Goal: Task Accomplishment & Management: Use online tool/utility

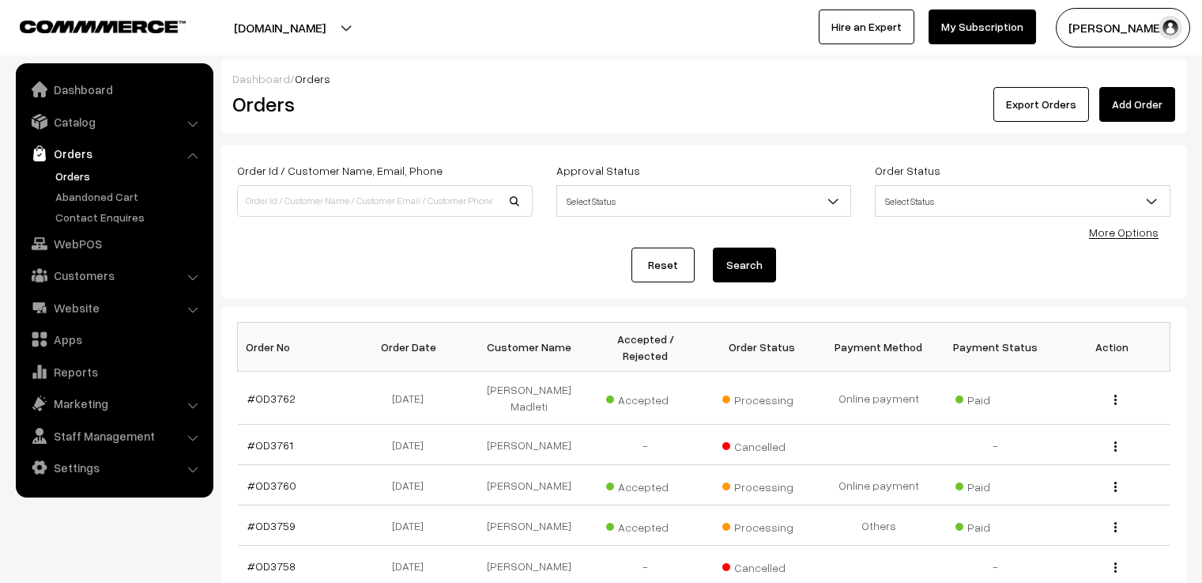
scroll to position [79, 0]
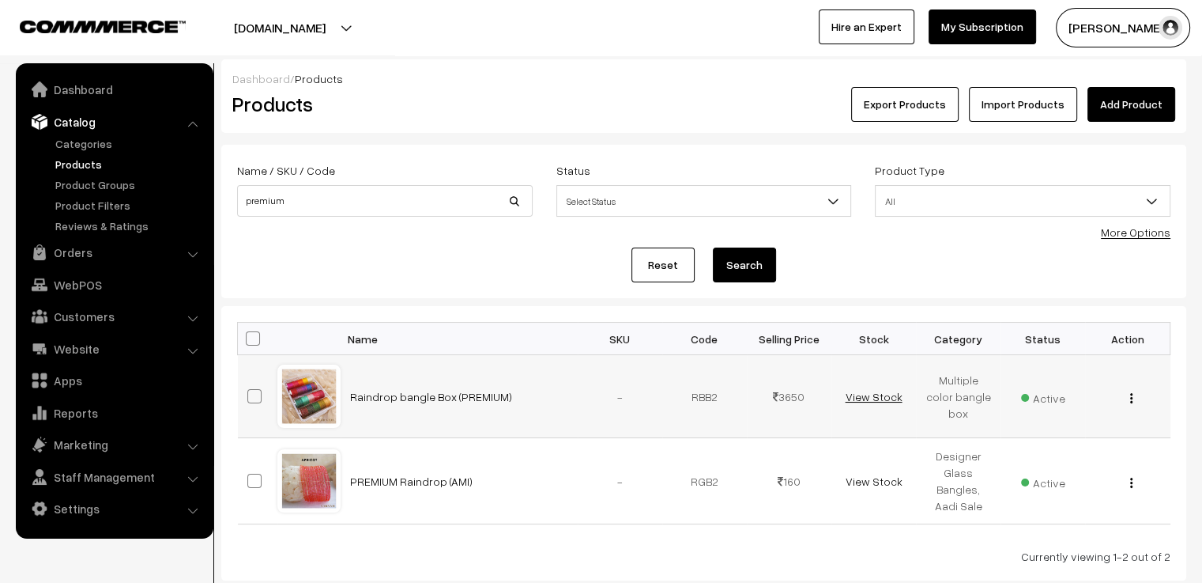
click at [862, 394] on link "View Stock" at bounding box center [873, 396] width 57 height 13
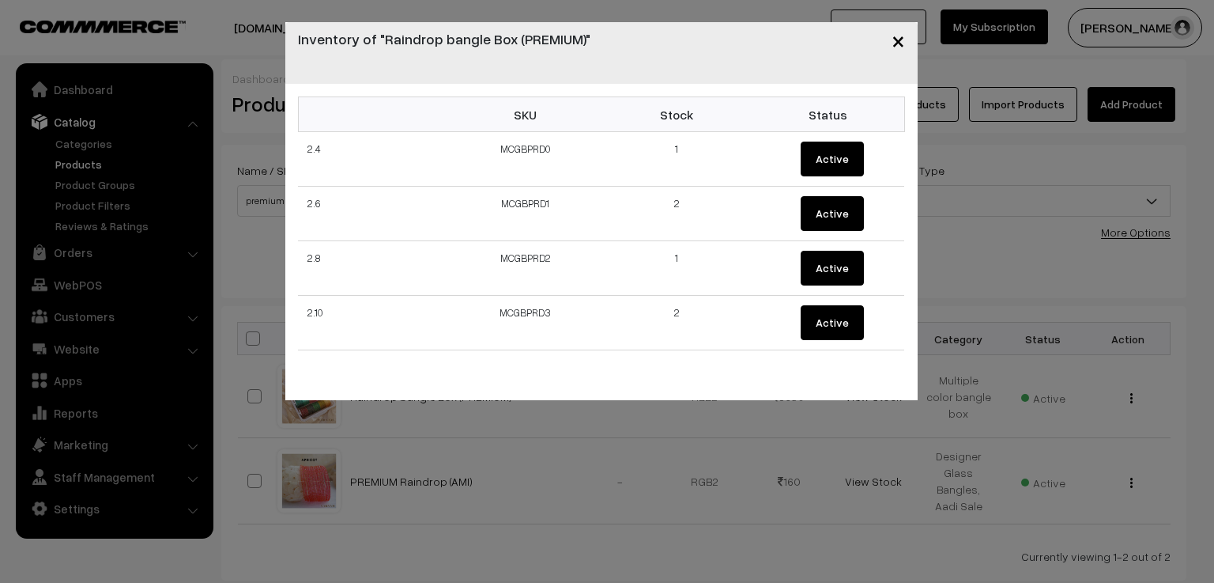
click at [896, 36] on span "×" at bounding box center [898, 39] width 13 height 29
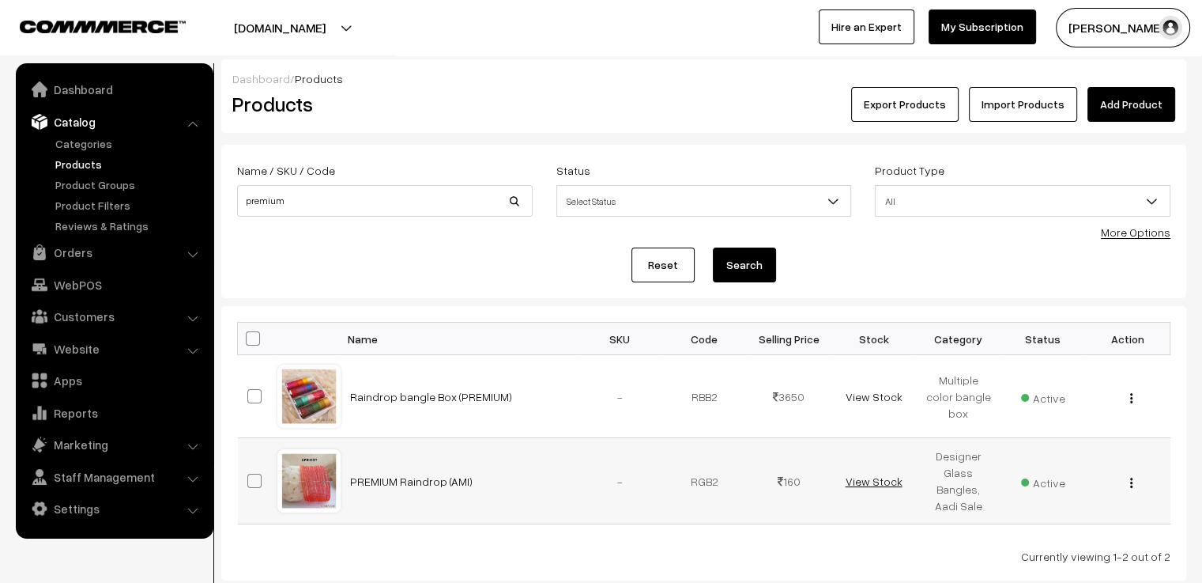
click at [860, 478] on link "View Stock" at bounding box center [873, 480] width 57 height 13
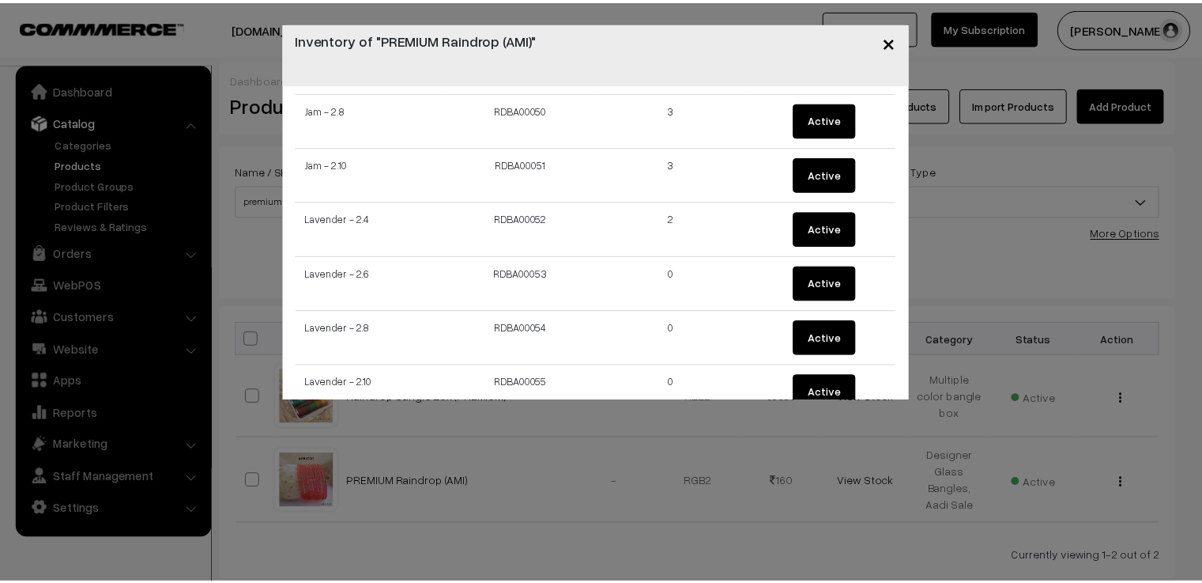
scroll to position [2609, 0]
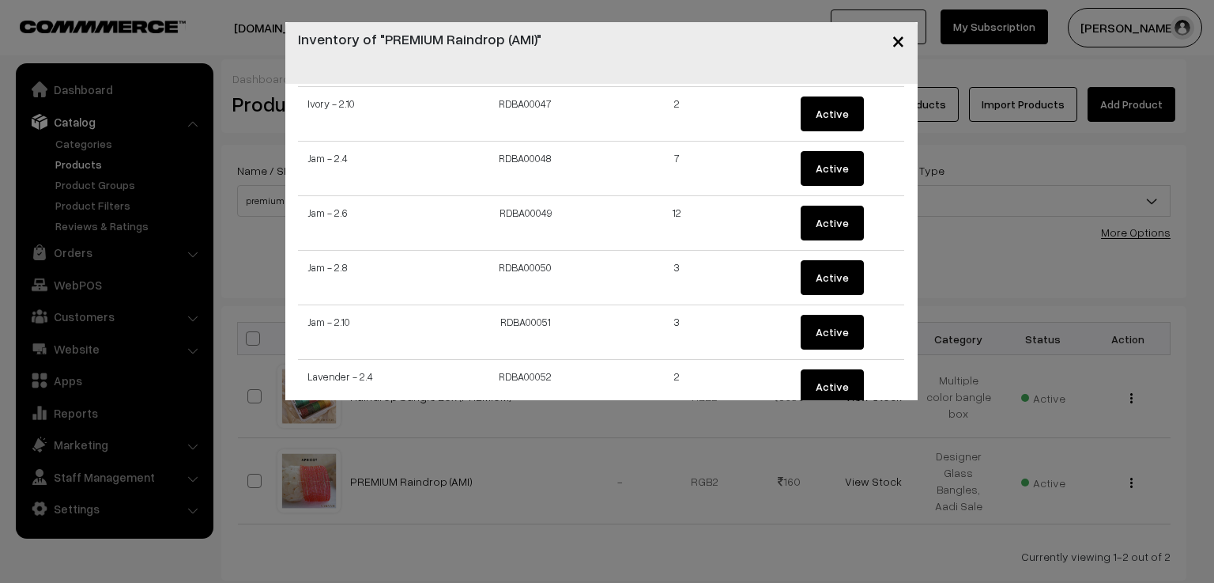
click at [896, 40] on span "×" at bounding box center [898, 39] width 13 height 29
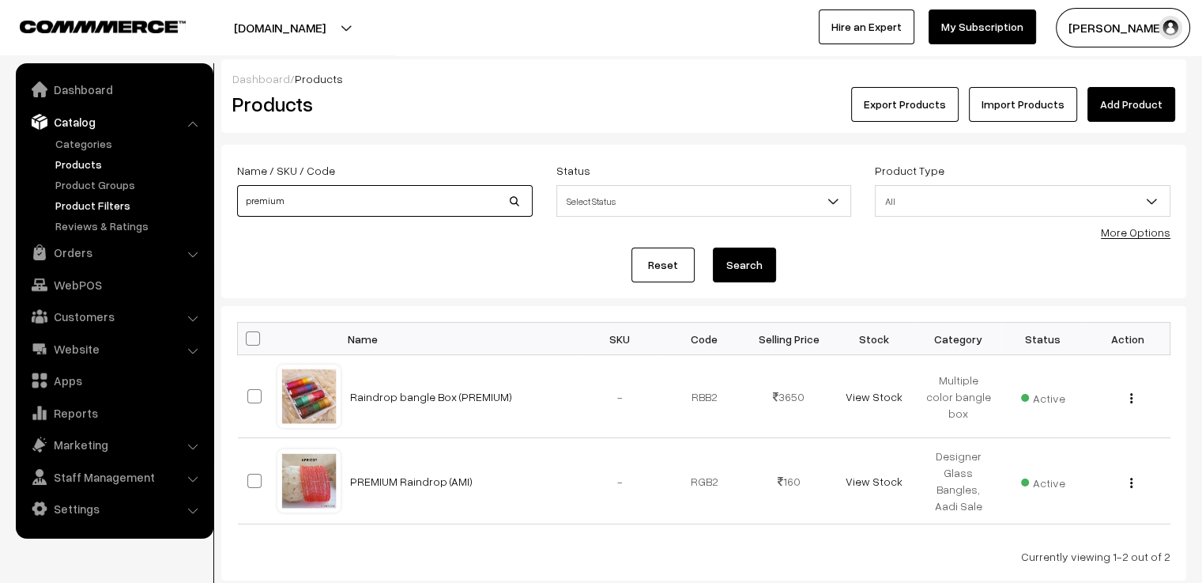
drag, startPoint x: 315, startPoint y: 193, endPoint x: 206, endPoint y: 209, distance: 111.1
click at [206, 209] on body "Thank you for showing interest. Our team will call you shortly. Close varnambya…" at bounding box center [601, 341] width 1202 height 683
type input "yukthi"
click at [713, 247] on button "Search" at bounding box center [744, 264] width 63 height 35
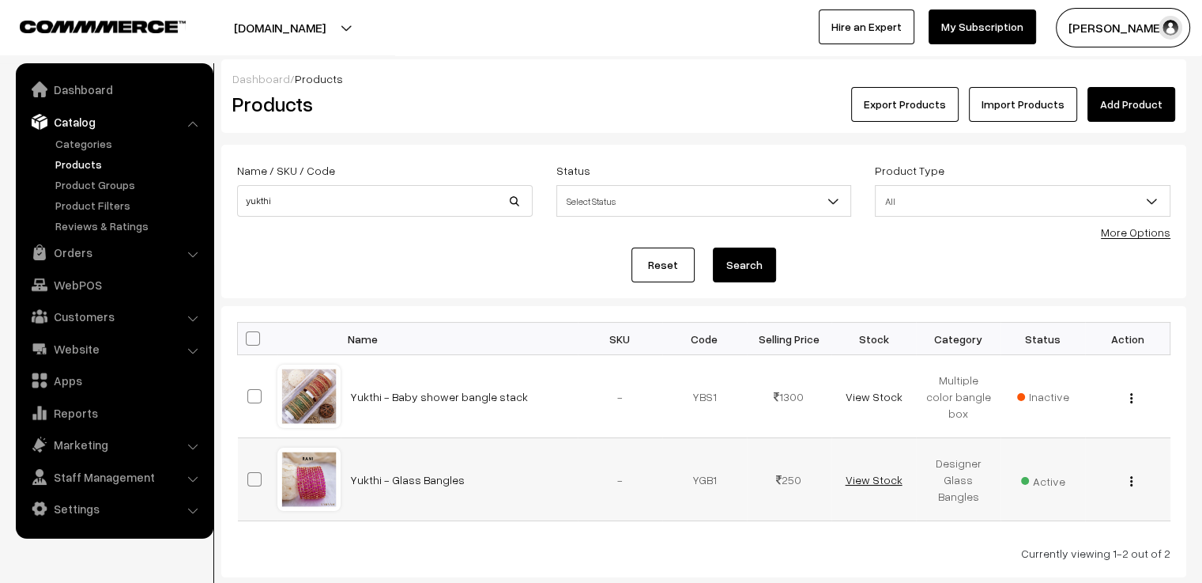
click at [861, 479] on link "View Stock" at bounding box center [873, 479] width 57 height 13
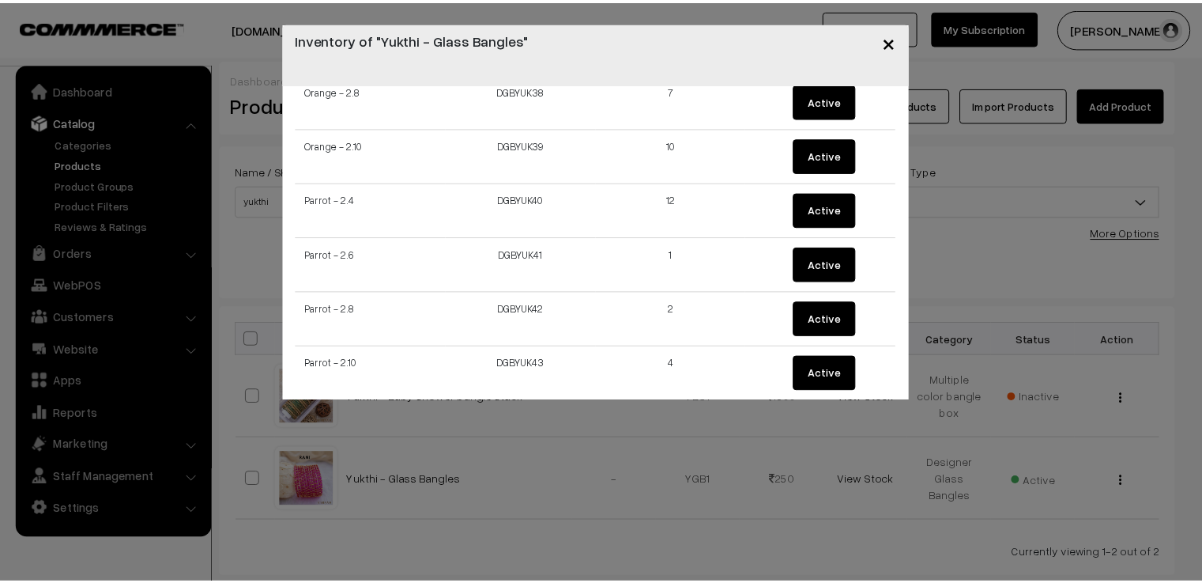
scroll to position [1973, 0]
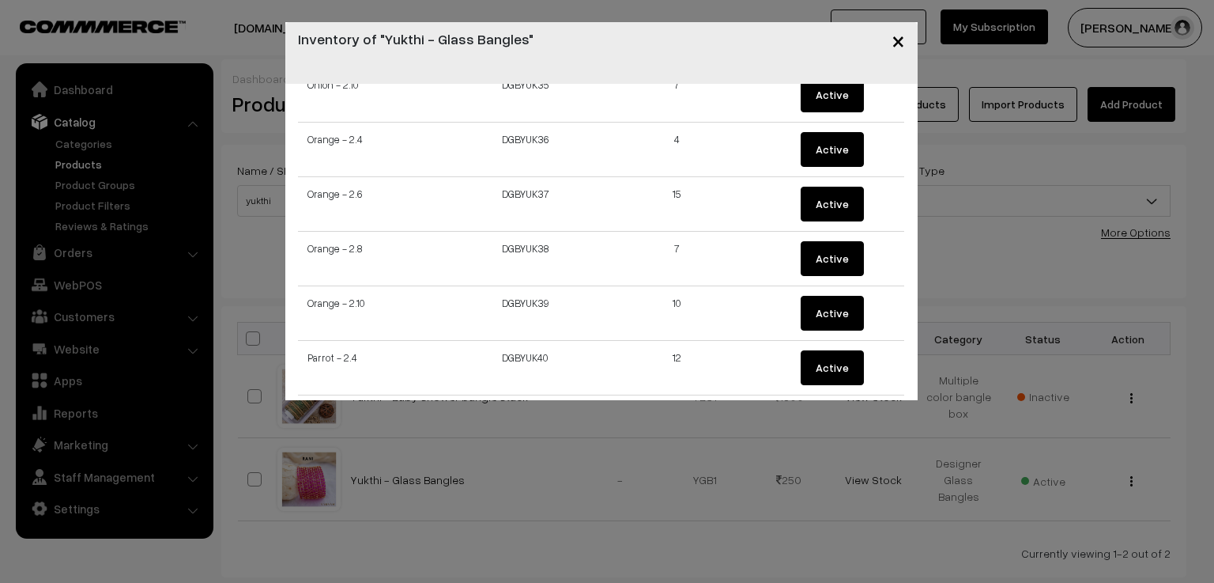
click at [900, 43] on span "×" at bounding box center [898, 39] width 13 height 29
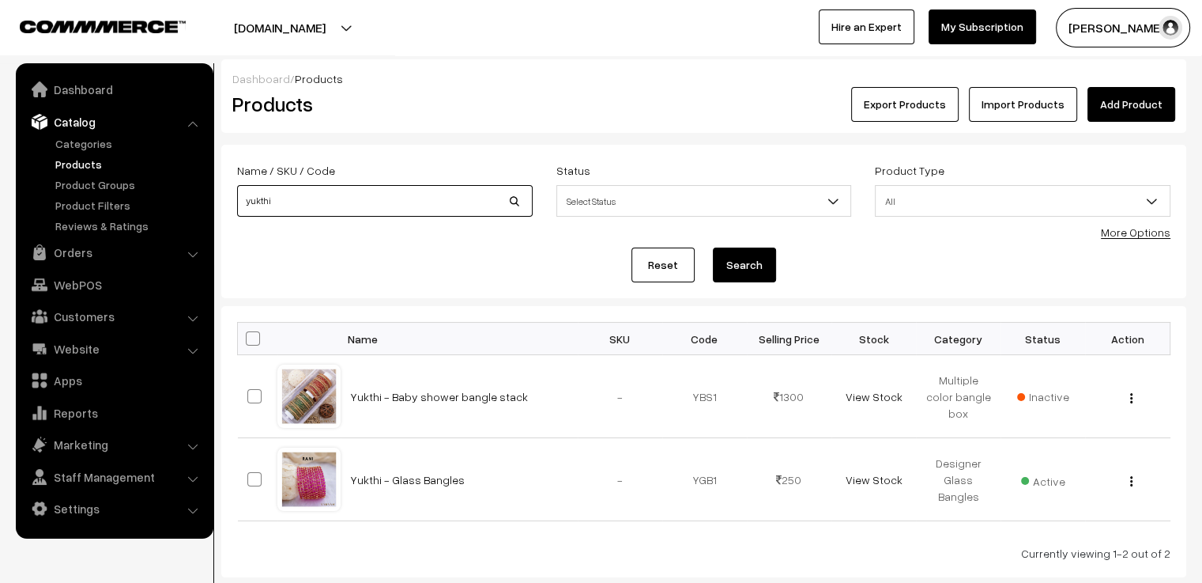
drag, startPoint x: 320, startPoint y: 189, endPoint x: 225, endPoint y: 210, distance: 98.0
click at [225, 210] on form "Name / SKU / Code yukthi Status Select Status Active Inactive Select Status Pro…" at bounding box center [703, 221] width 965 height 153
type input "aaradhana"
click at [713, 247] on button "Search" at bounding box center [744, 264] width 63 height 35
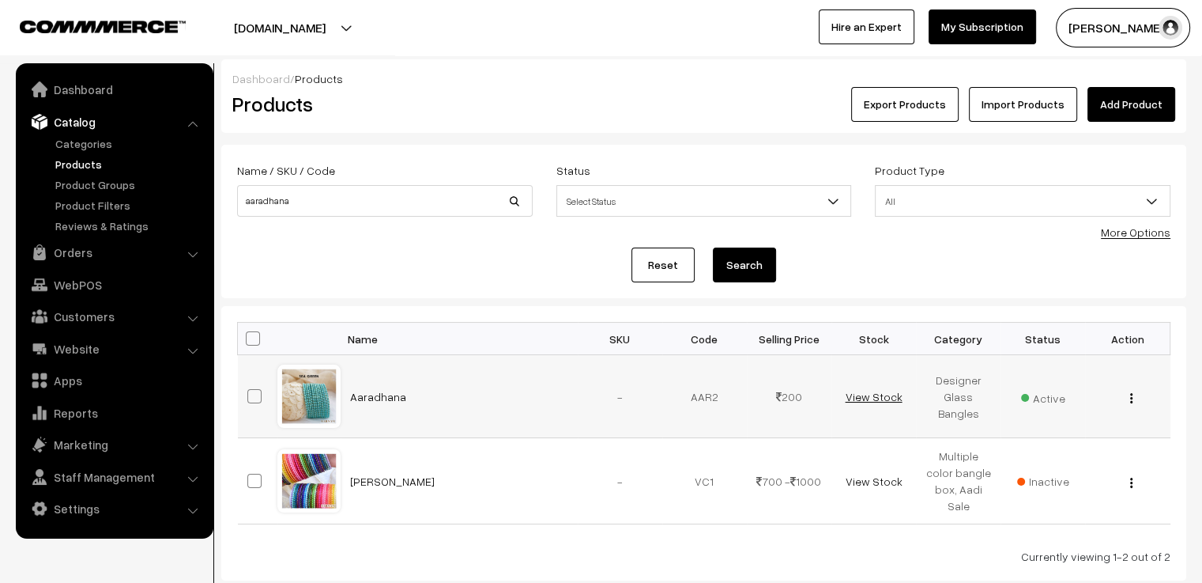
click at [868, 396] on link "View Stock" at bounding box center [873, 396] width 57 height 13
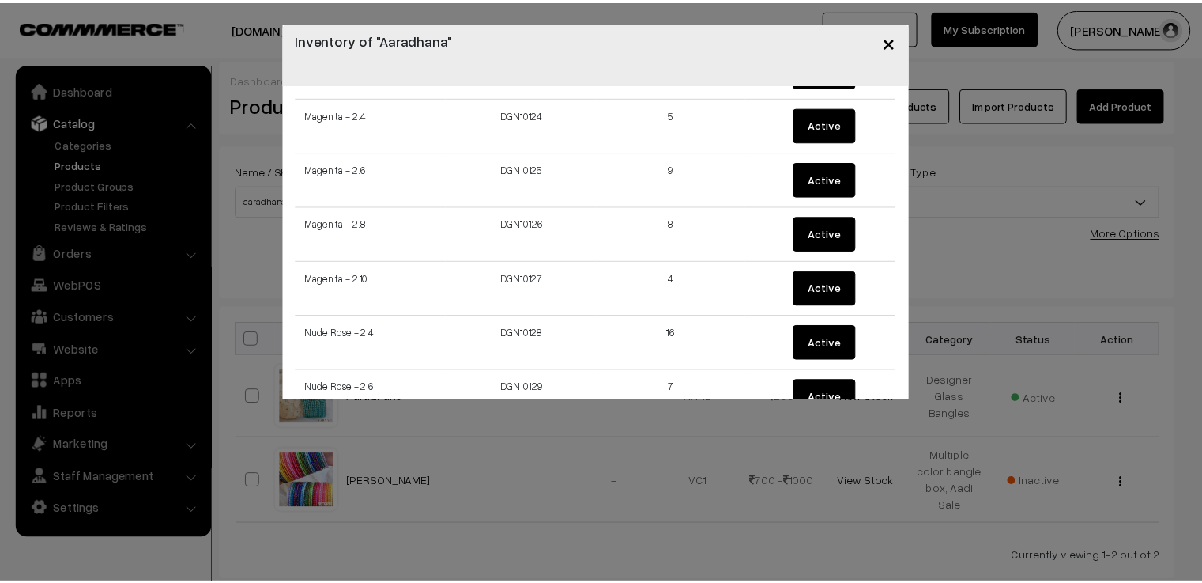
scroll to position [6878, 0]
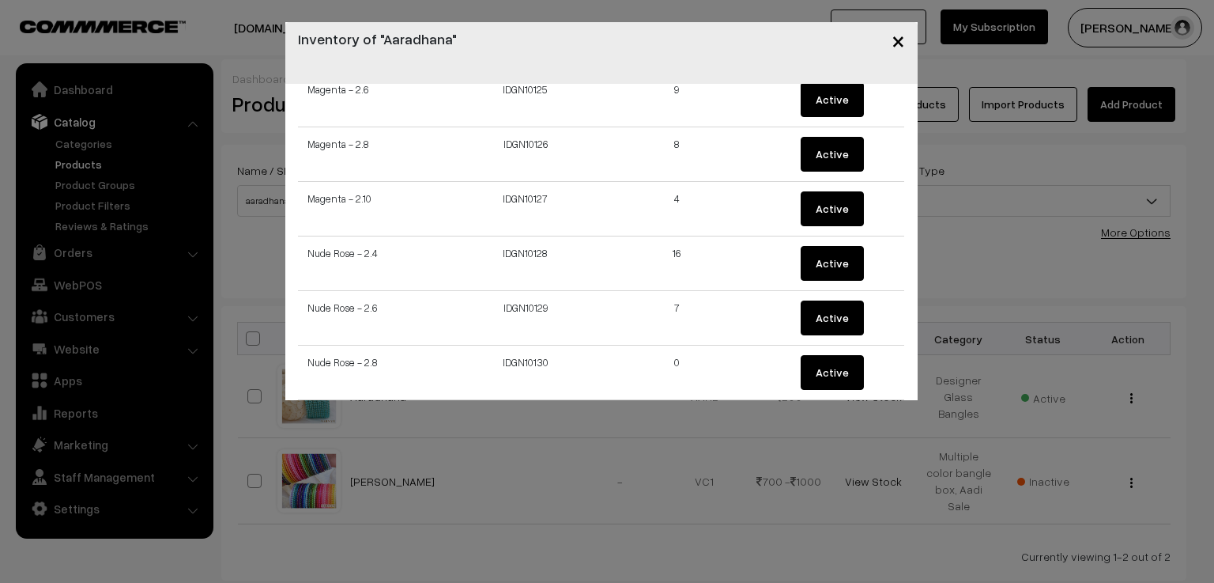
click at [897, 45] on span "×" at bounding box center [898, 39] width 13 height 29
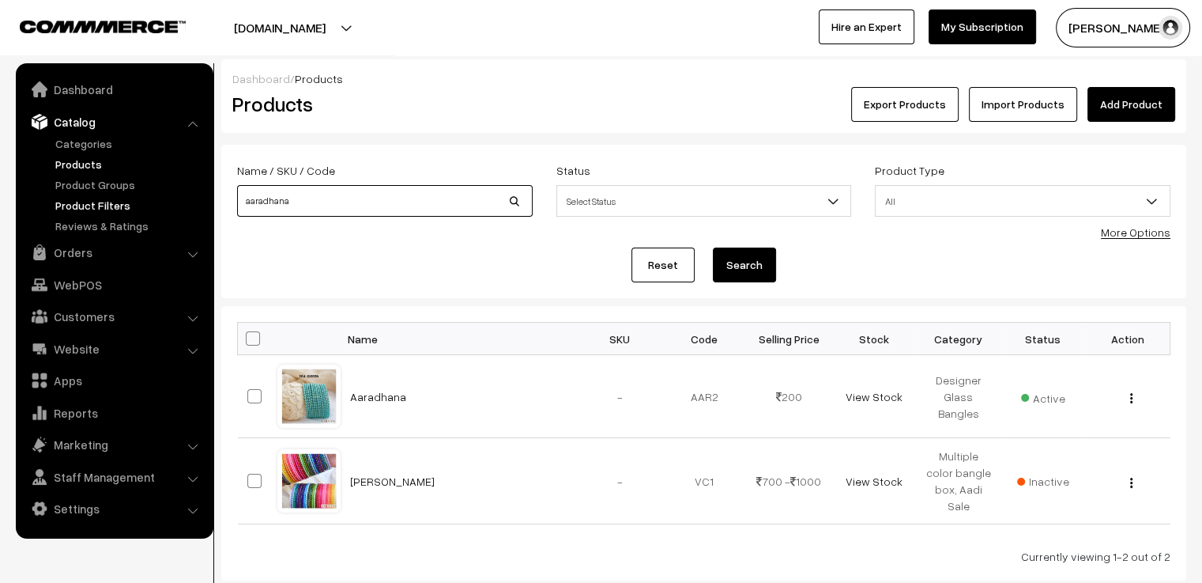
drag, startPoint x: 315, startPoint y: 209, endPoint x: 193, endPoint y: 201, distance: 122.1
click at [193, 201] on body "Thank you for showing interest. Our team will call you shortly. Close varnambya…" at bounding box center [601, 341] width 1202 height 683
type input "[PERSON_NAME]"
click at [713, 247] on button "Search" at bounding box center [744, 264] width 63 height 35
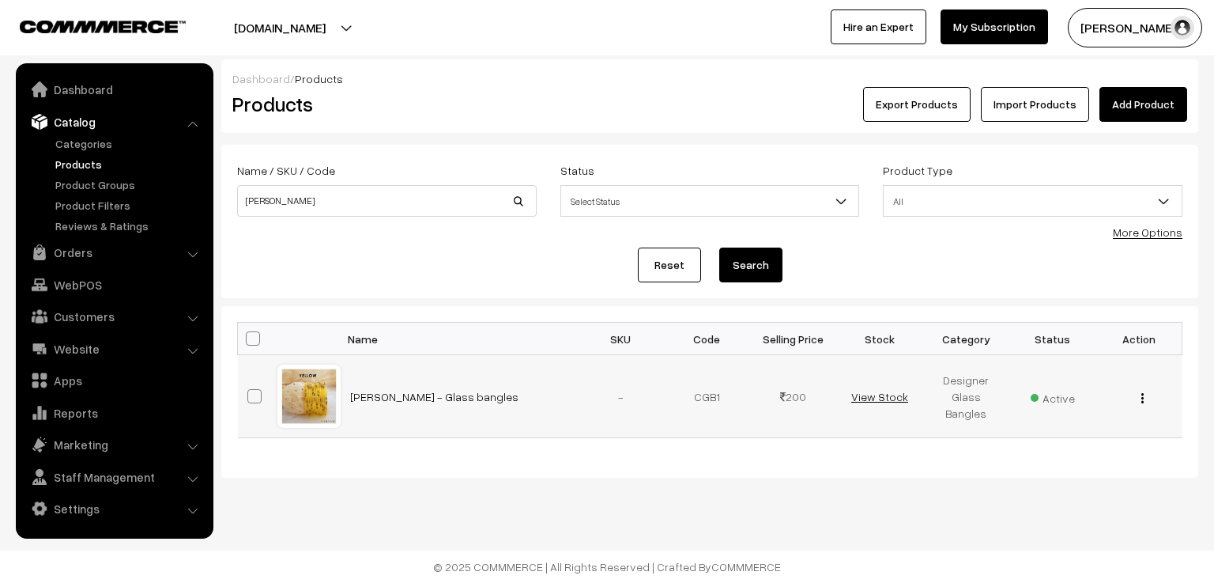
click at [889, 393] on link "View Stock" at bounding box center [879, 396] width 57 height 13
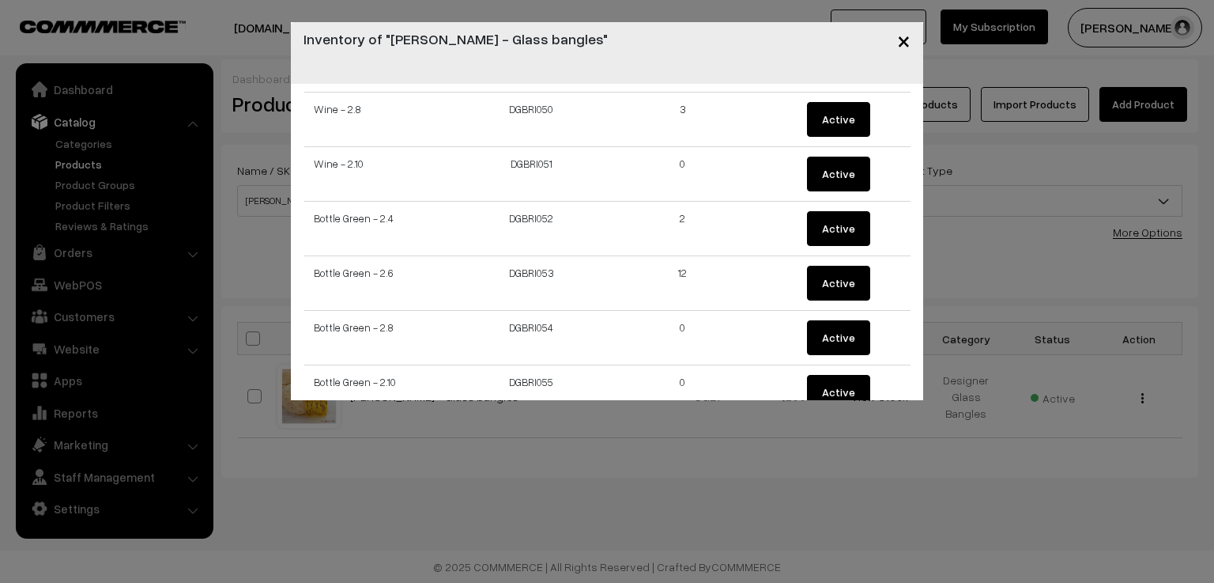
scroll to position [2785, 0]
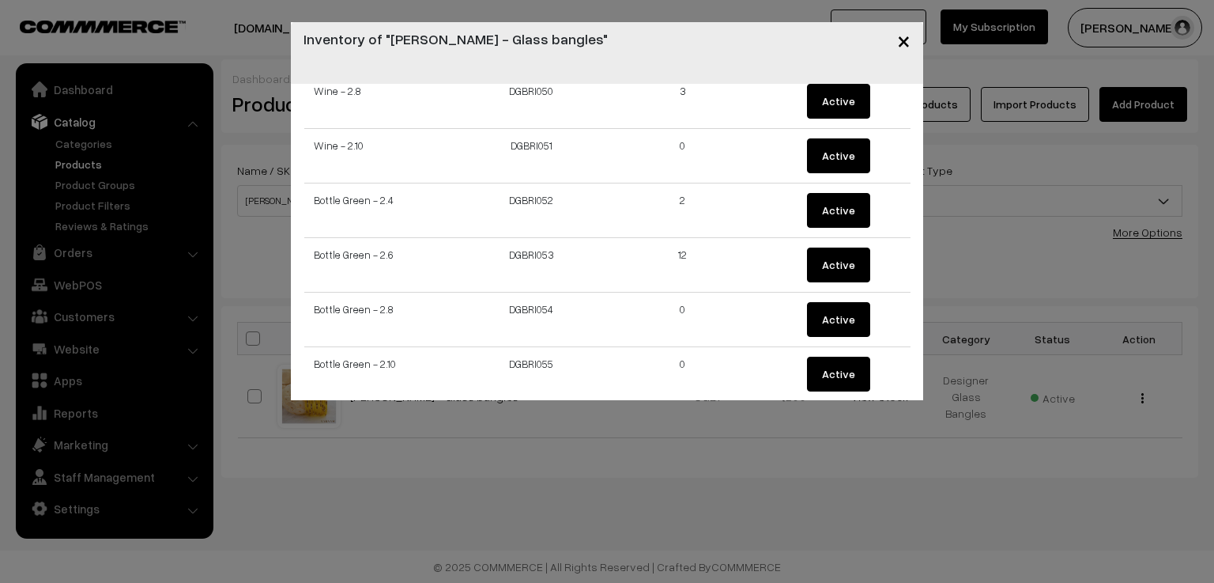
click at [907, 47] on span "×" at bounding box center [903, 39] width 13 height 29
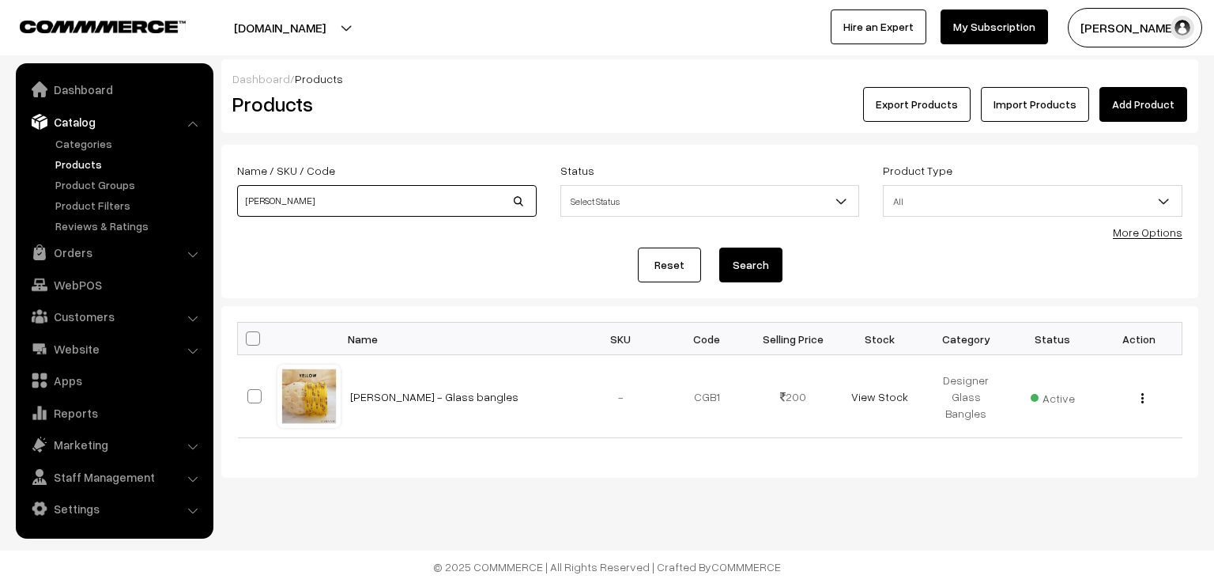
drag, startPoint x: 355, startPoint y: 204, endPoint x: 215, endPoint y: 206, distance: 139.9
click at [215, 206] on div "Dashboard / Products Products Export Products Import Products Add Product Name …" at bounding box center [607, 268] width 1214 height 418
type input "aaradhana"
click at [719, 247] on button "Search" at bounding box center [750, 264] width 63 height 35
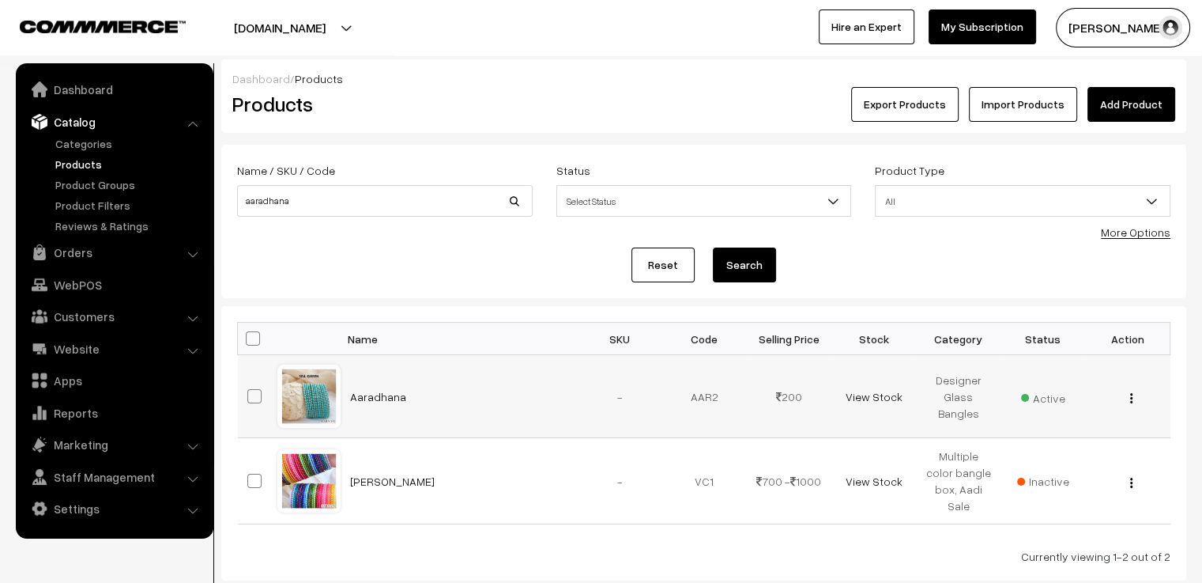
click at [870, 387] on td "View Stock" at bounding box center [874, 396] width 85 height 83
click at [870, 397] on link "View Stock" at bounding box center [873, 396] width 57 height 13
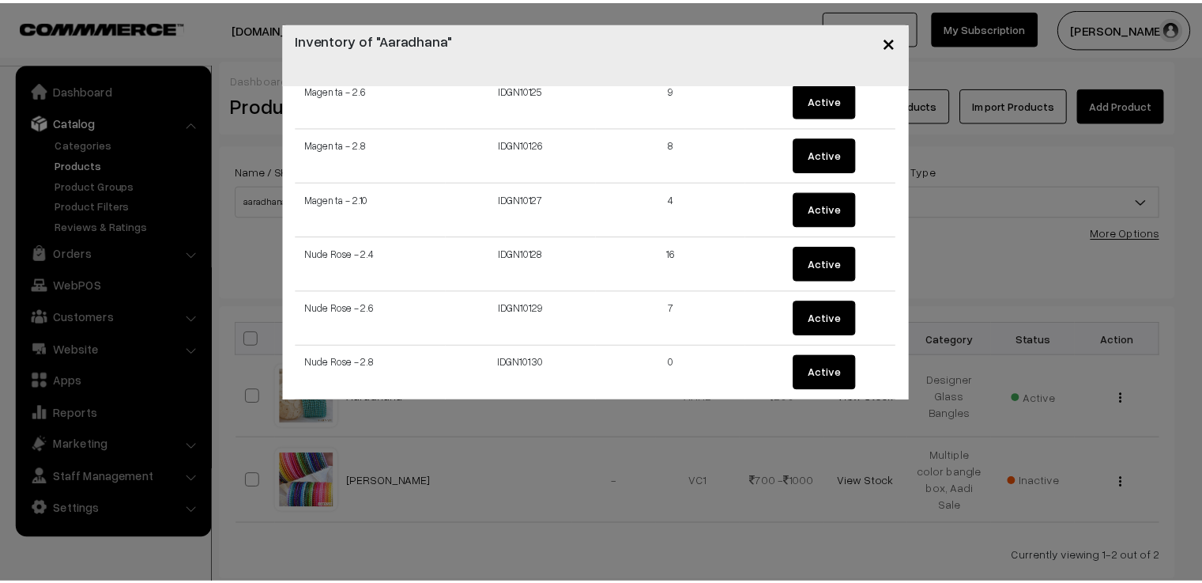
scroll to position [6894, 0]
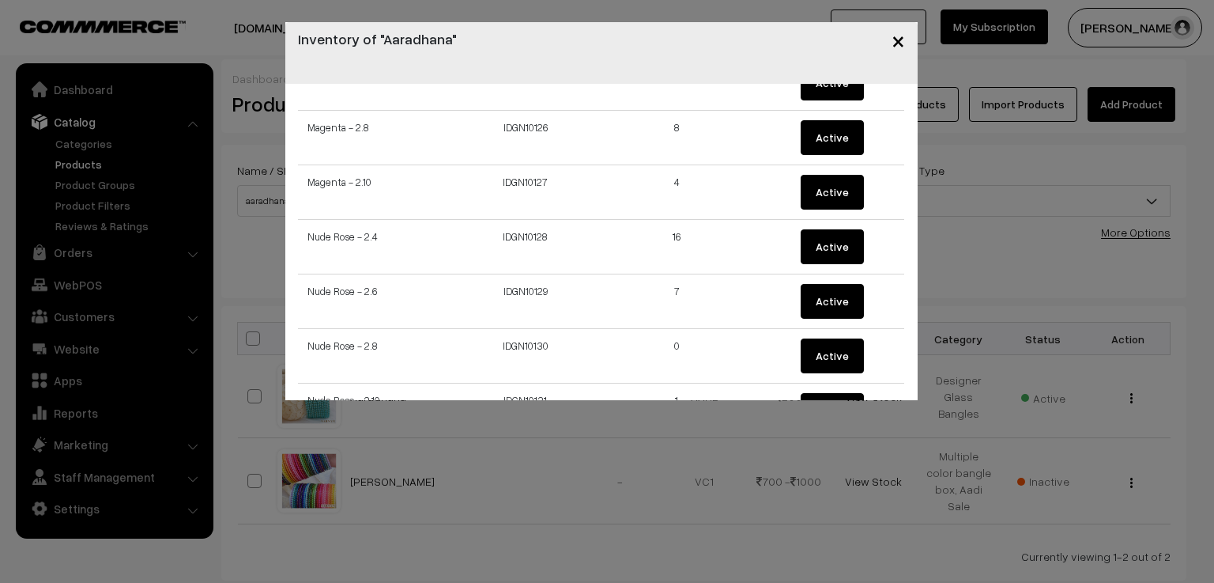
click at [899, 37] on span "×" at bounding box center [898, 39] width 13 height 29
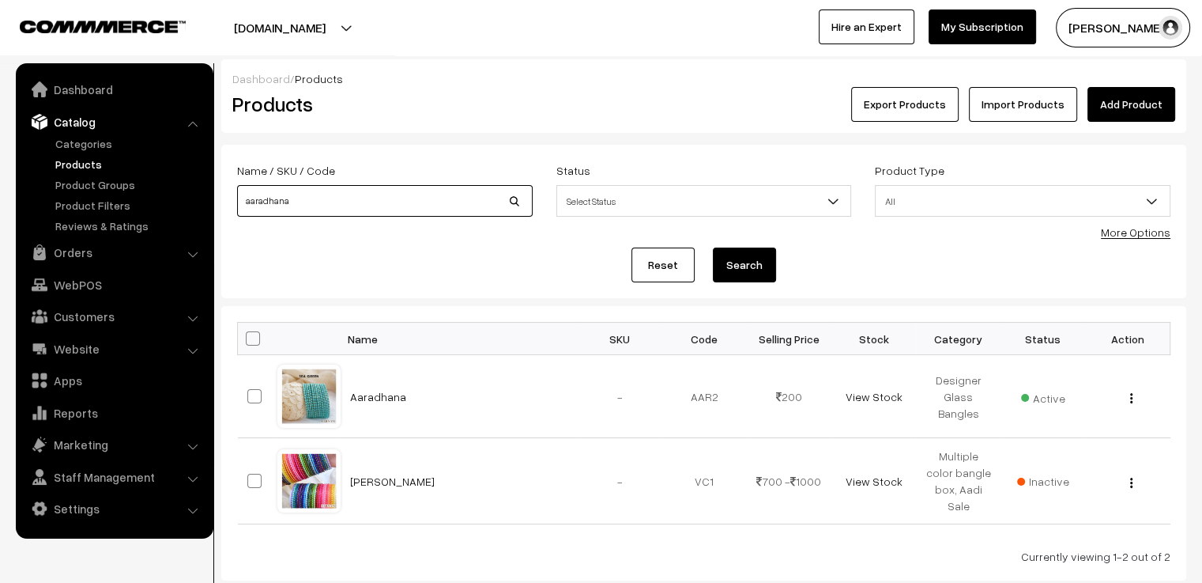
drag, startPoint x: 311, startPoint y: 202, endPoint x: 237, endPoint y: 206, distance: 74.5
click at [237, 206] on input "aaradhana" at bounding box center [385, 201] width 296 height 32
type input "aju"
click at [713, 247] on button "Search" at bounding box center [744, 264] width 63 height 35
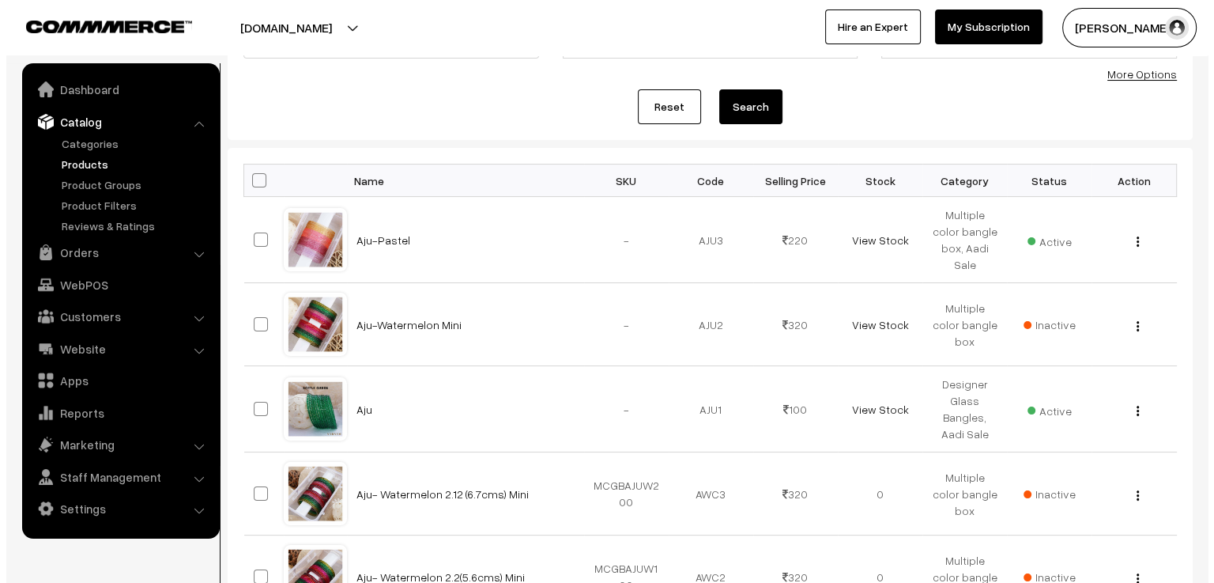
scroll to position [237, 0]
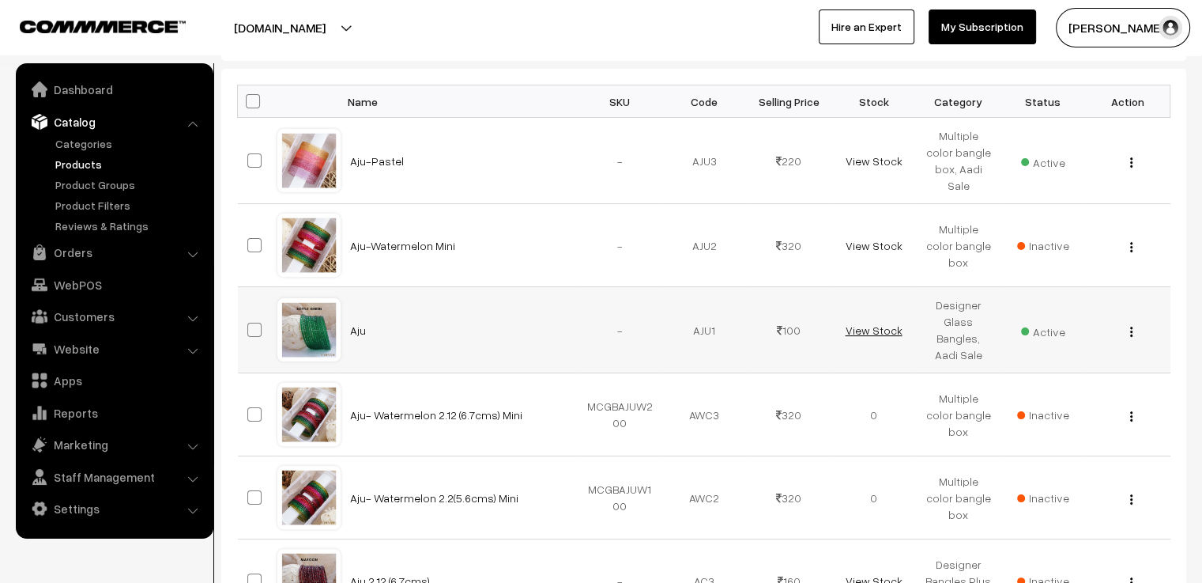
click at [876, 328] on link "View Stock" at bounding box center [873, 329] width 57 height 13
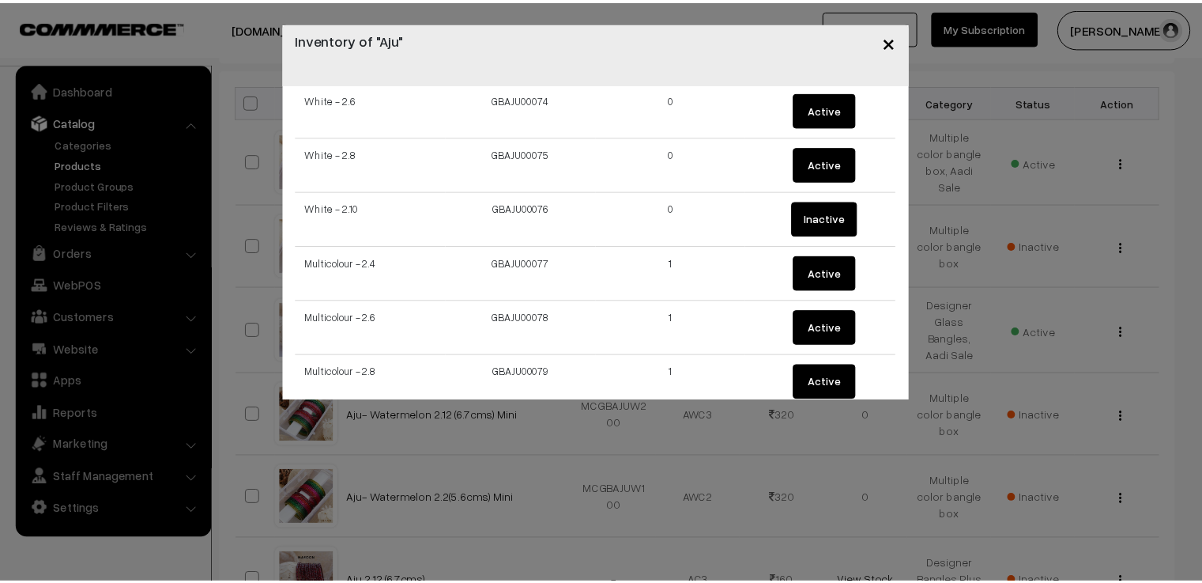
scroll to position [4082, 0]
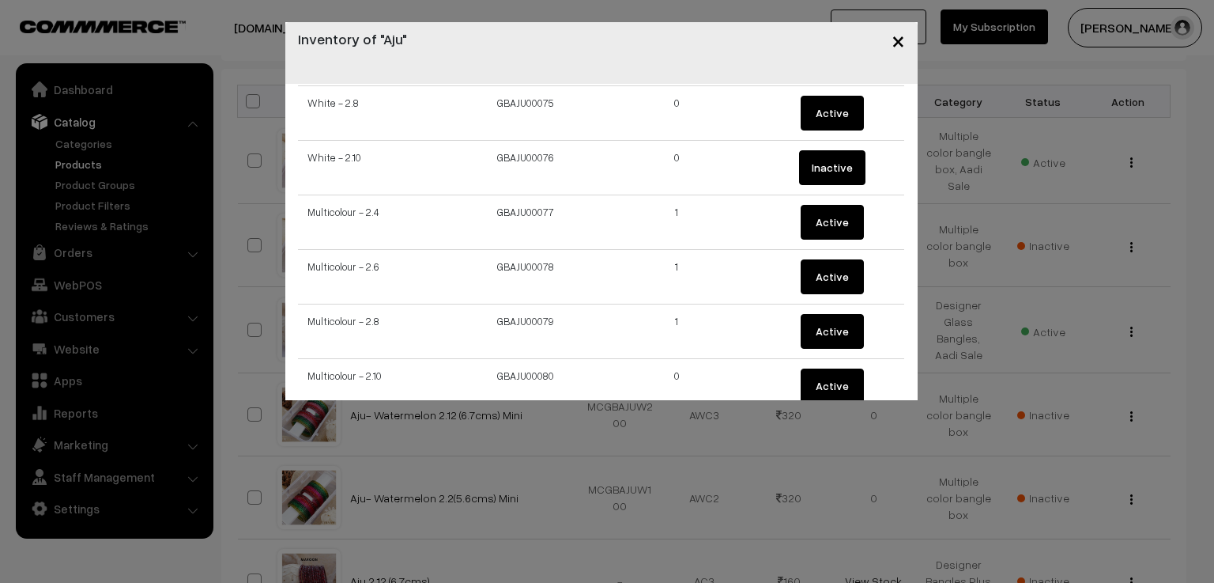
click at [900, 34] on span "×" at bounding box center [898, 39] width 13 height 29
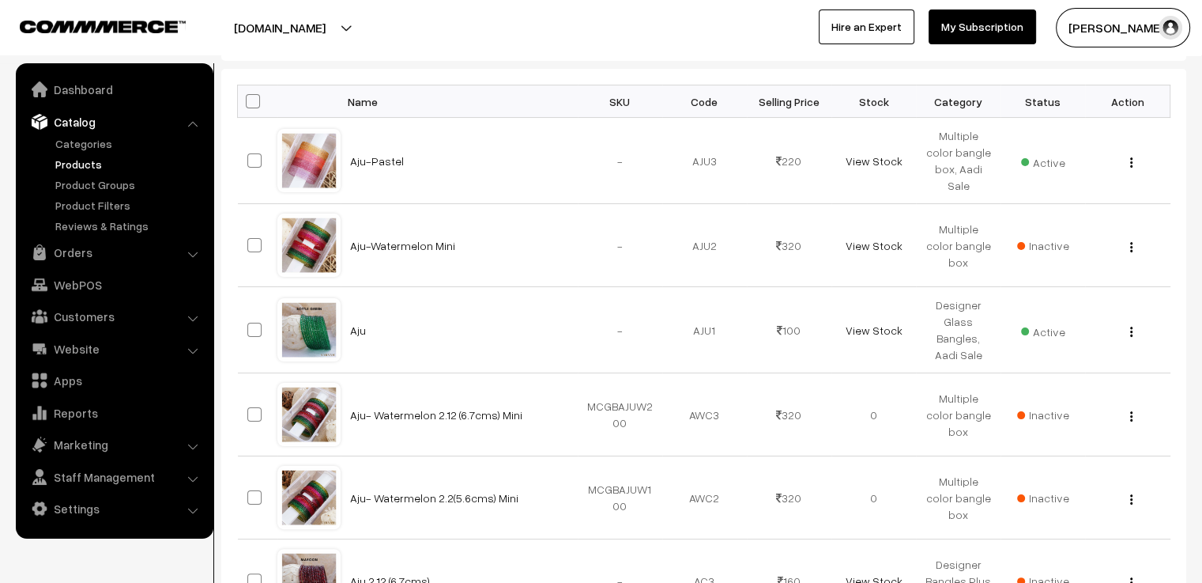
scroll to position [0, 0]
